Goal: Navigation & Orientation: Find specific page/section

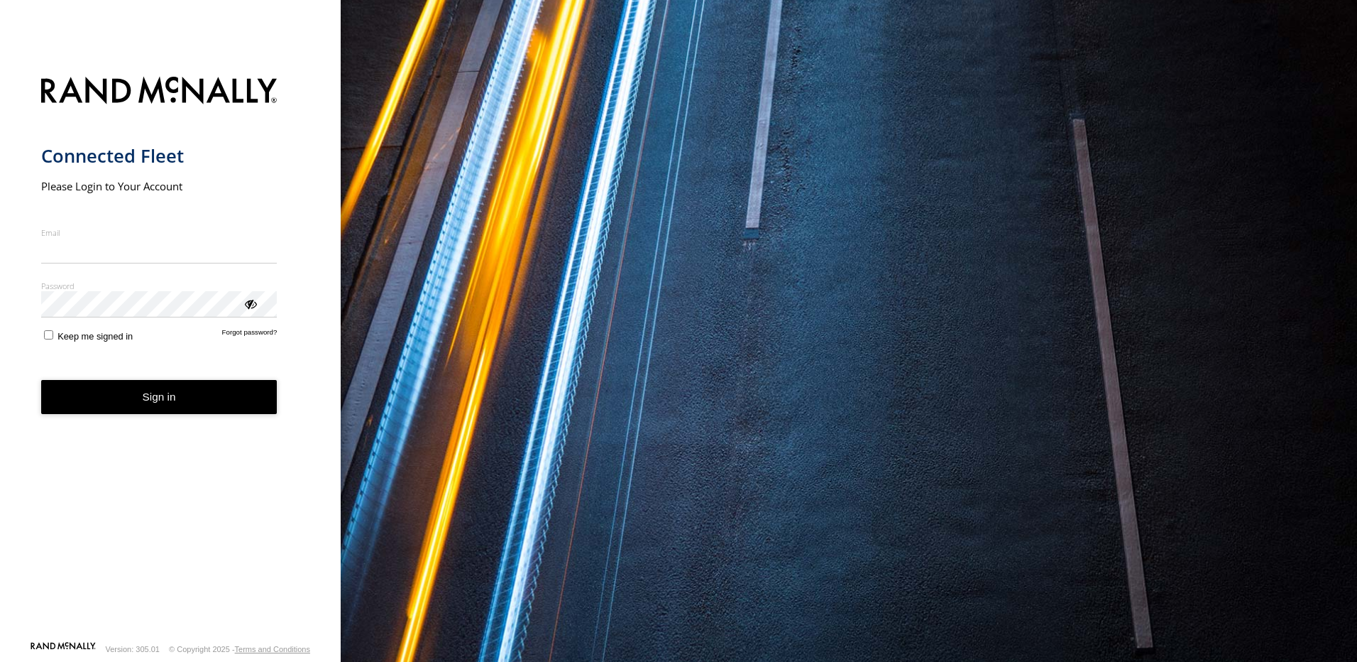
type input "**********"
click at [124, 404] on button "Sign in" at bounding box center [159, 397] width 236 height 35
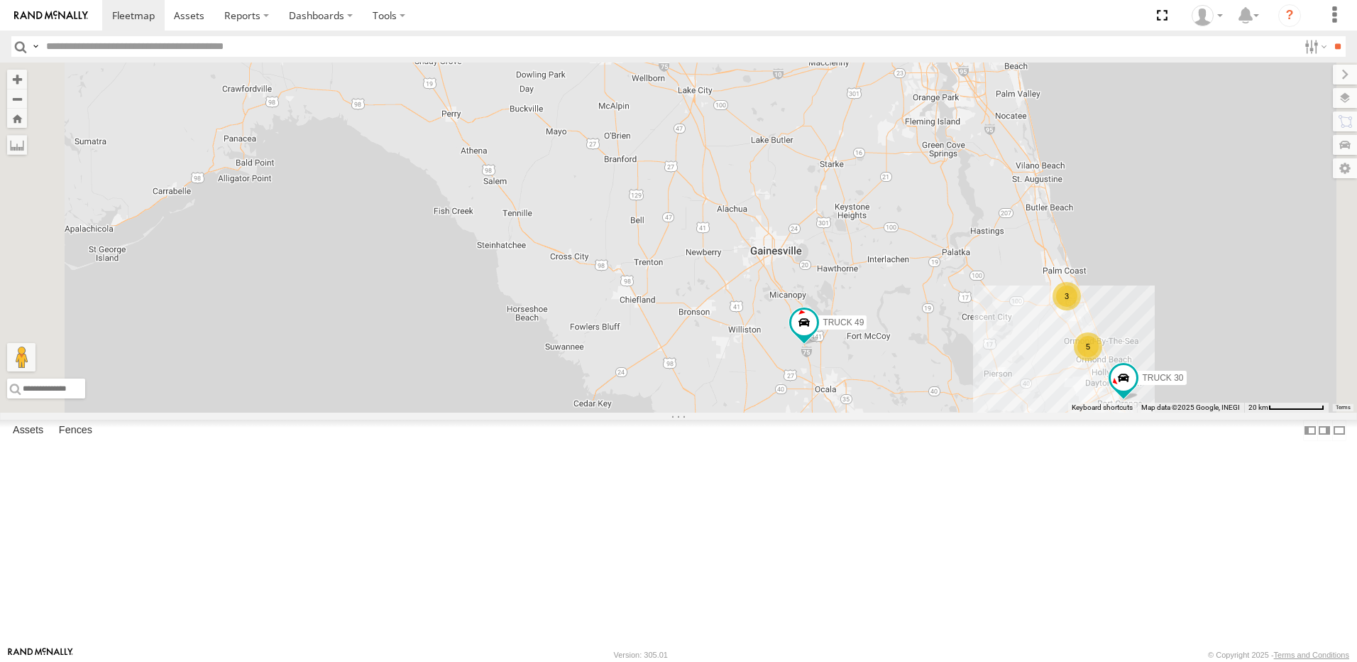
drag, startPoint x: 455, startPoint y: 162, endPoint x: 585, endPoint y: 194, distance: 133.8
click at [581, 194] on div "TRUCK 30 5 3 TRUCK 49 Truck 55 TRUCK 58" at bounding box center [678, 237] width 1357 height 350
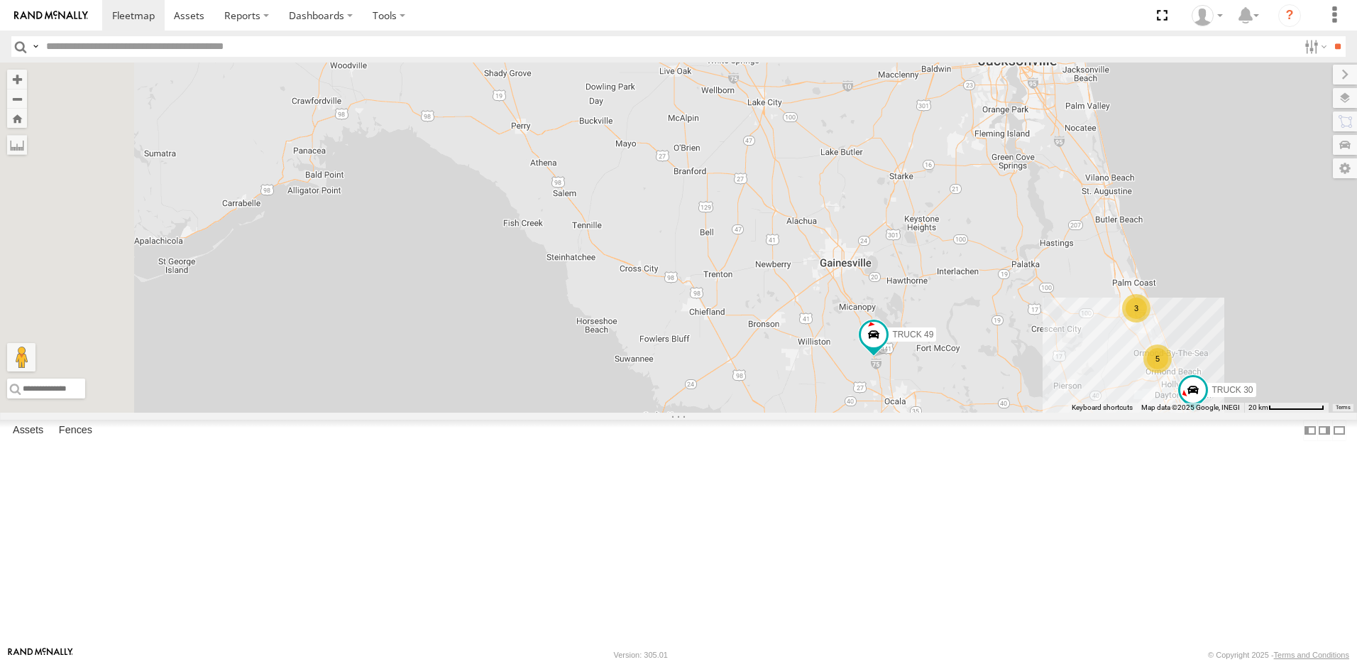
drag, startPoint x: 449, startPoint y: 173, endPoint x: 498, endPoint y: 182, distance: 50.7
click at [498, 182] on div "TRUCK 30 5 3 TRUCK 49 Truck 55 TRUCK 58" at bounding box center [678, 237] width 1357 height 350
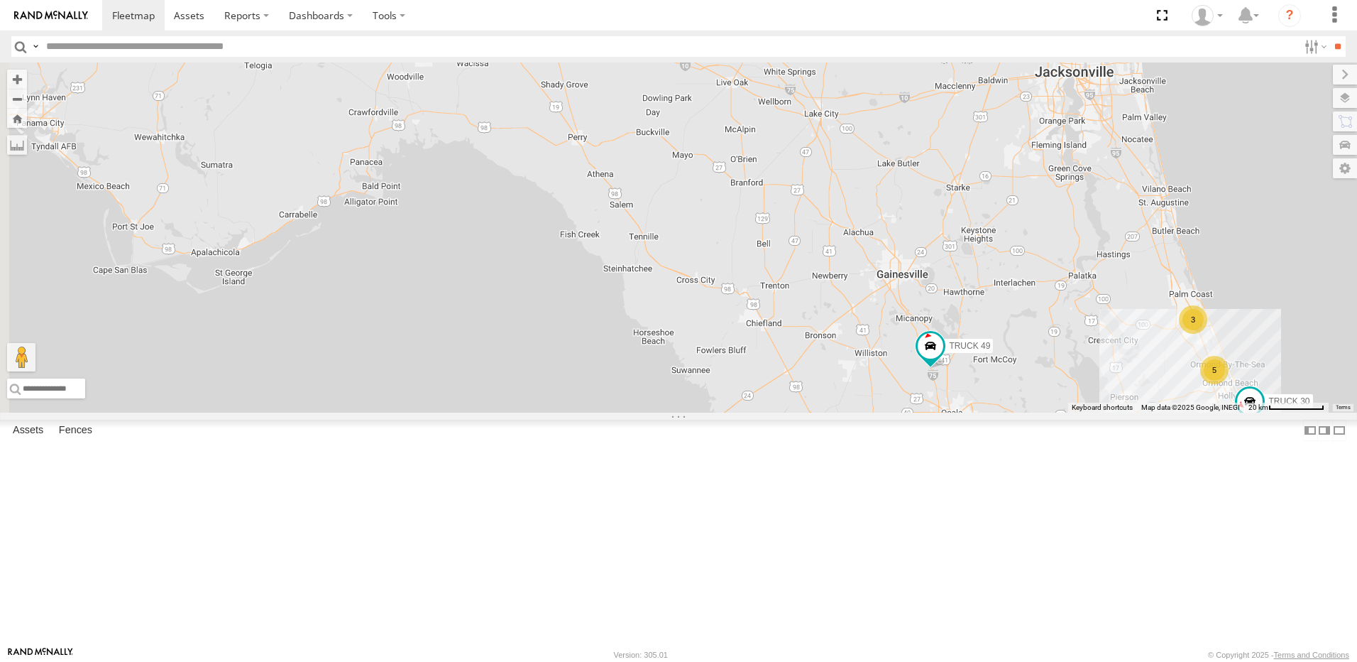
drag, startPoint x: 728, startPoint y: 228, endPoint x: 546, endPoint y: 170, distance: 191.5
click at [574, 180] on div "TRUCK 30 5 3 TRUCK 49 Truck 55 TRUCK 58" at bounding box center [678, 237] width 1357 height 350
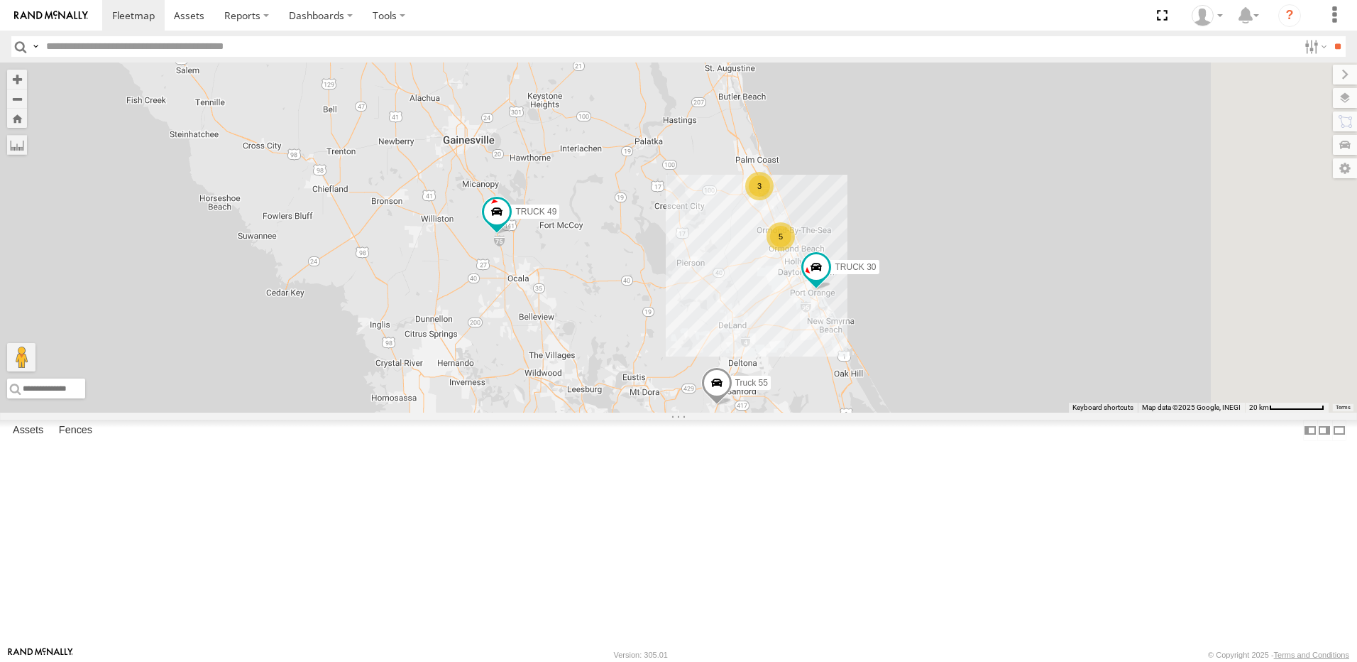
drag, startPoint x: 520, startPoint y: 302, endPoint x: 469, endPoint y: 224, distance: 92.7
click at [482, 233] on div "TRUCK 30 5 3 TRUCK 49 Truck 55 TRUCK 58" at bounding box center [678, 237] width 1357 height 350
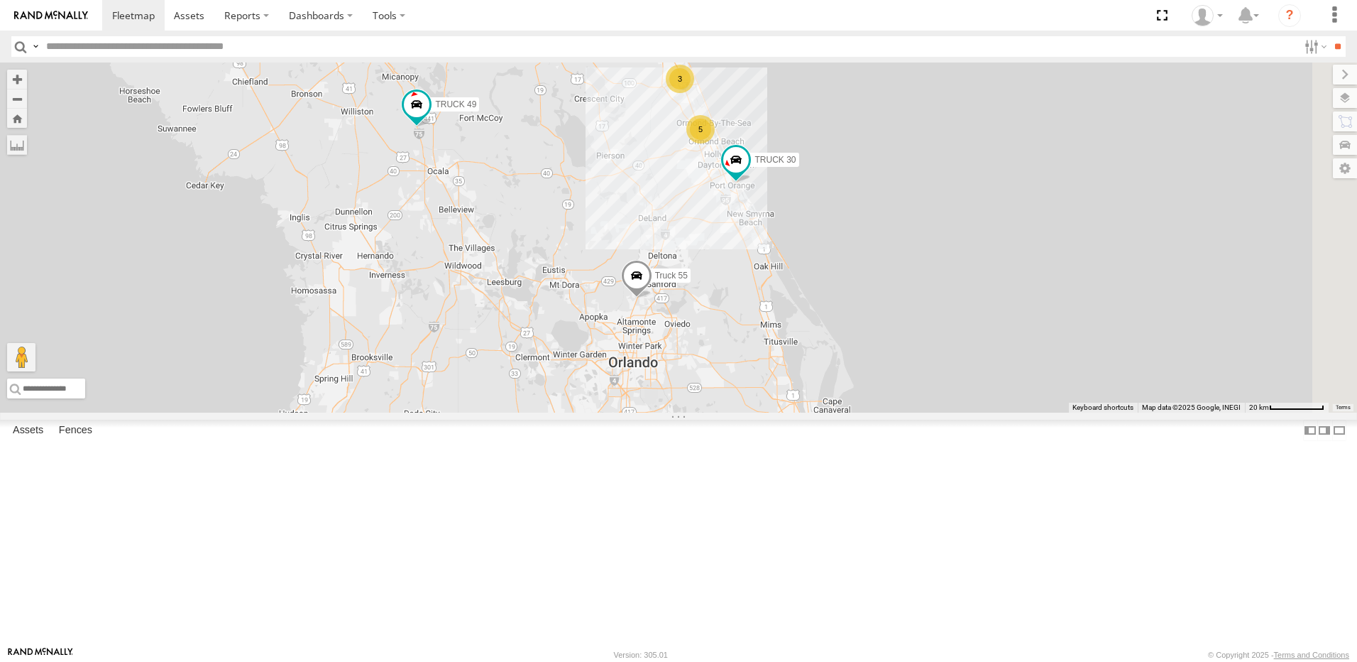
drag, startPoint x: 623, startPoint y: 347, endPoint x: 526, endPoint y: 346, distance: 97.3
click at [526, 346] on div "TRUCK 30 5 3 TRUCK 49 Truck 55 TRUCK 58" at bounding box center [678, 237] width 1357 height 350
